Goal: Task Accomplishment & Management: Manage account settings

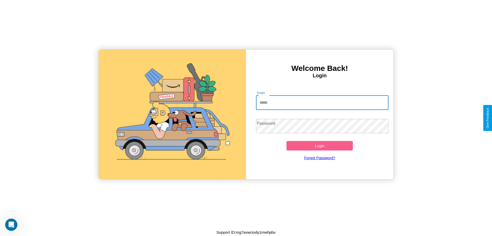
click at [322, 102] on input "Email" at bounding box center [322, 102] width 133 height 14
type input "**********"
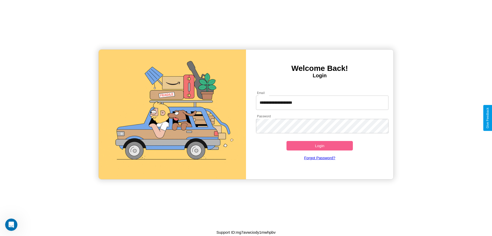
click at [320, 145] on button "Login" at bounding box center [319, 145] width 66 height 9
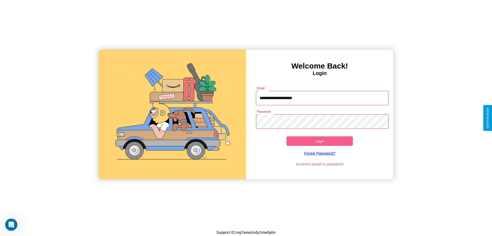
click at [320, 141] on button "Login" at bounding box center [319, 140] width 66 height 9
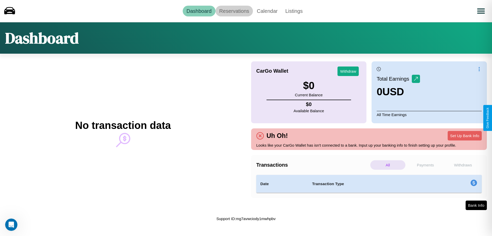
click at [234, 11] on link "Reservations" at bounding box center [235, 11] width 38 height 11
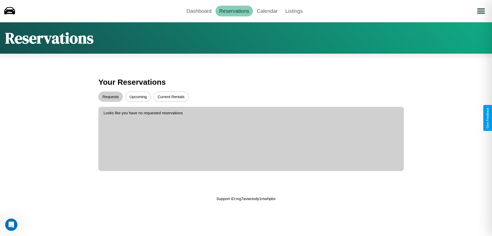
click at [138, 96] on button "Upcoming" at bounding box center [138, 96] width 26 height 10
click at [110, 96] on button "Requests" at bounding box center [110, 96] width 24 height 10
